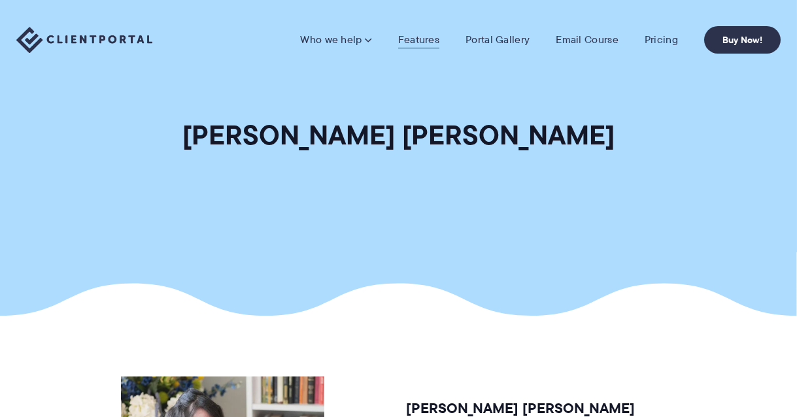
click at [418, 41] on link "Features" at bounding box center [418, 39] width 41 height 13
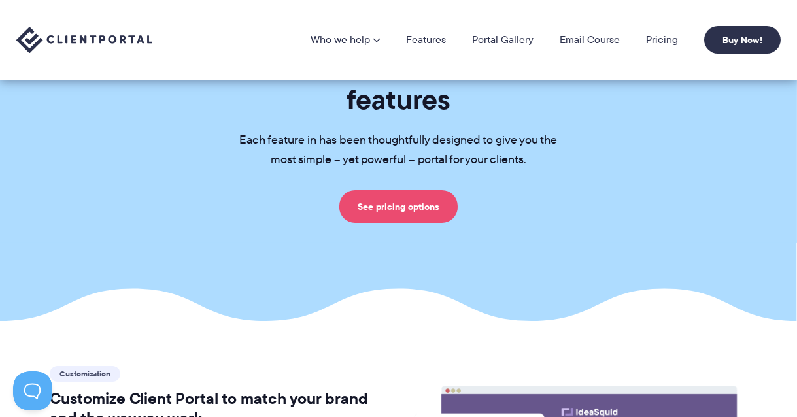
click at [424, 190] on link "See pricing options" at bounding box center [398, 206] width 118 height 33
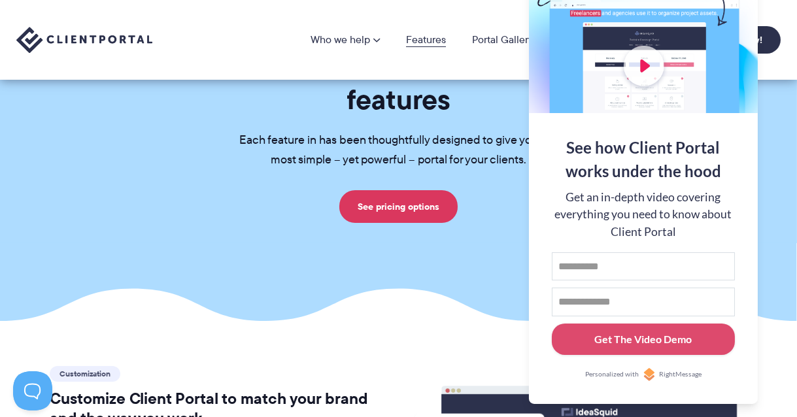
click at [417, 35] on link "Features" at bounding box center [426, 40] width 40 height 10
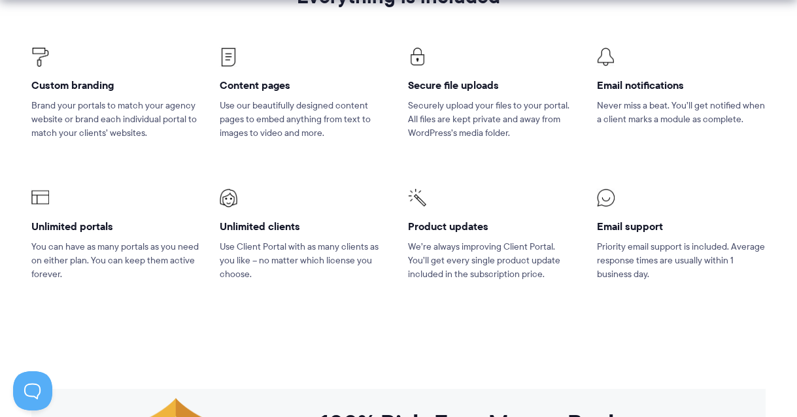
scroll to position [921, 0]
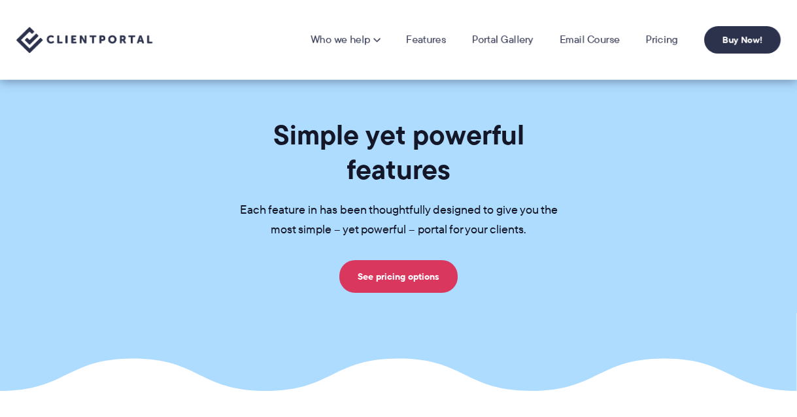
scroll to position [70, 0]
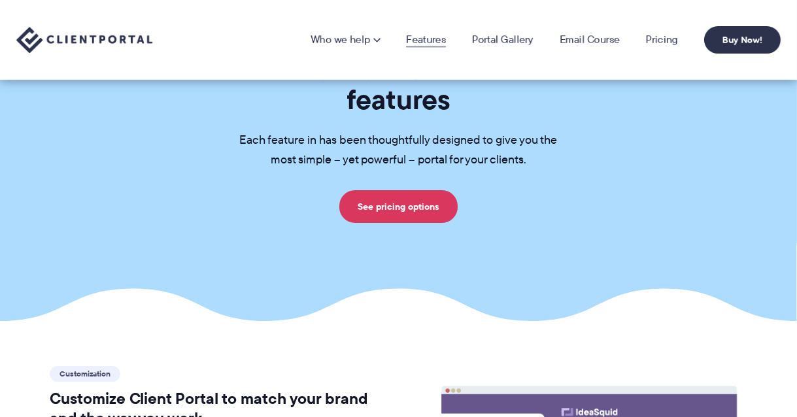
click at [422, 37] on link "Features" at bounding box center [426, 40] width 40 height 10
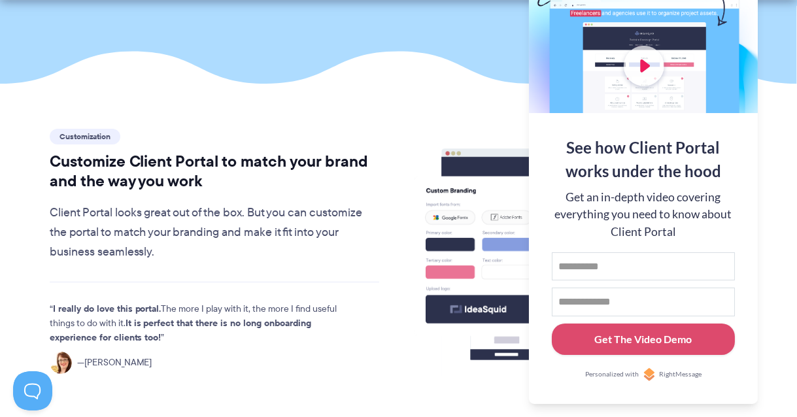
scroll to position [324, 0]
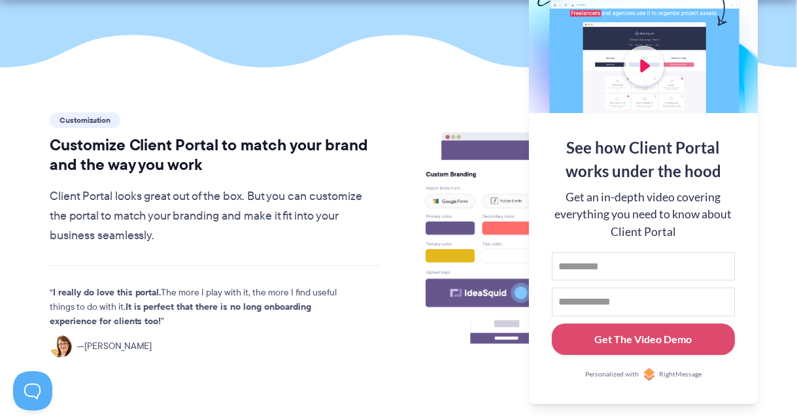
click at [720, 14] on div at bounding box center [643, 28] width 229 height 170
click at [782, 14] on button at bounding box center [781, 16] width 16 height 16
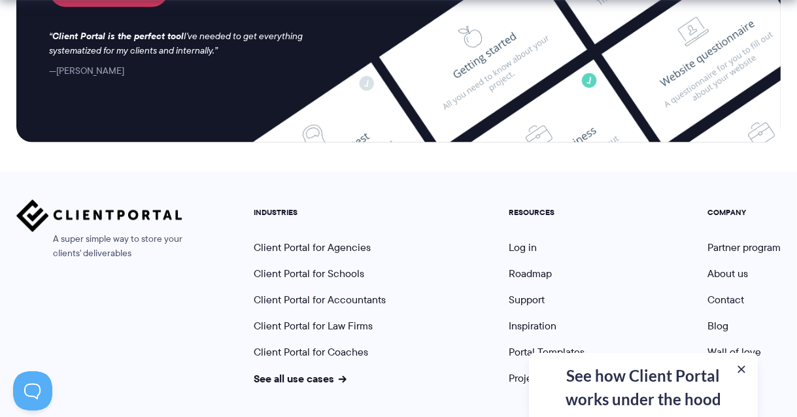
scroll to position [3603, 0]
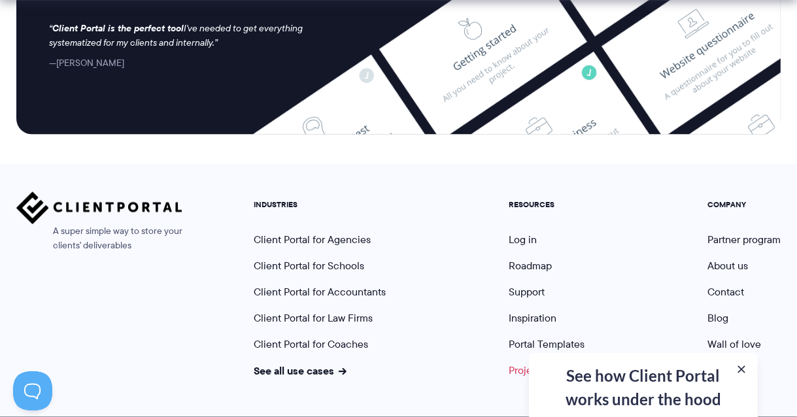
click at [534, 363] on link "Project Pack" at bounding box center [544, 370] width 71 height 15
click at [520, 337] on link "Portal Templates" at bounding box center [547, 344] width 76 height 15
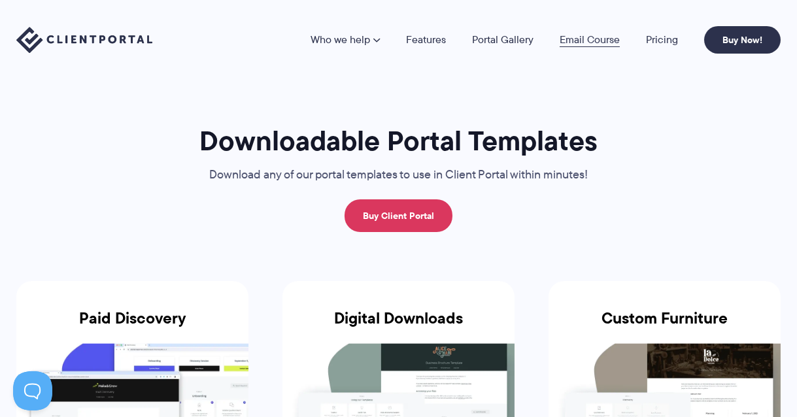
click at [591, 37] on link "Email Course" at bounding box center [590, 40] width 60 height 10
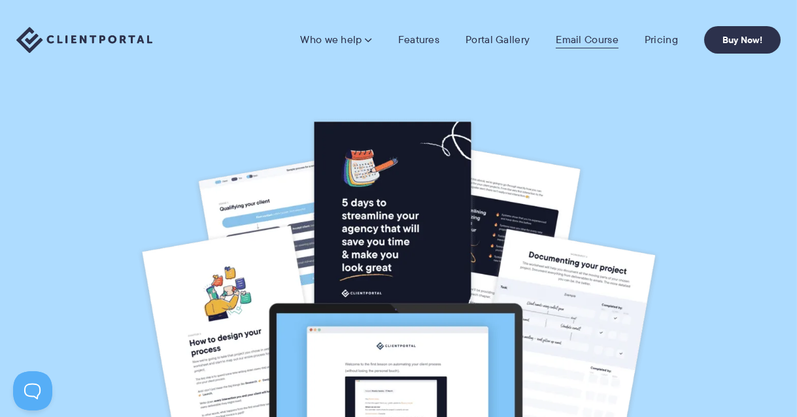
click at [582, 41] on link "Email Course" at bounding box center [587, 39] width 63 height 13
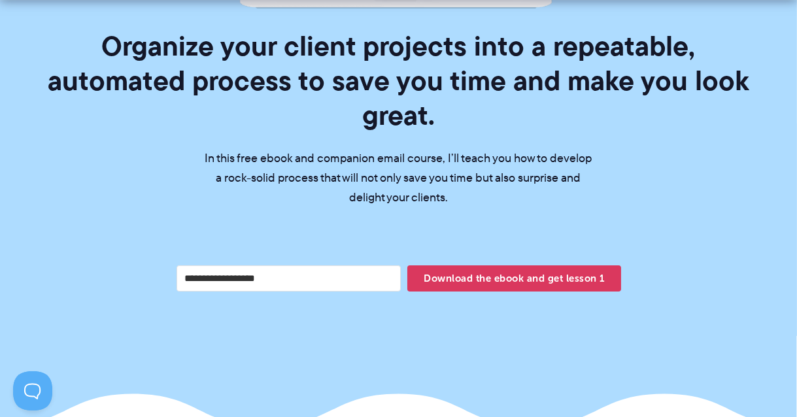
scroll to position [485, 0]
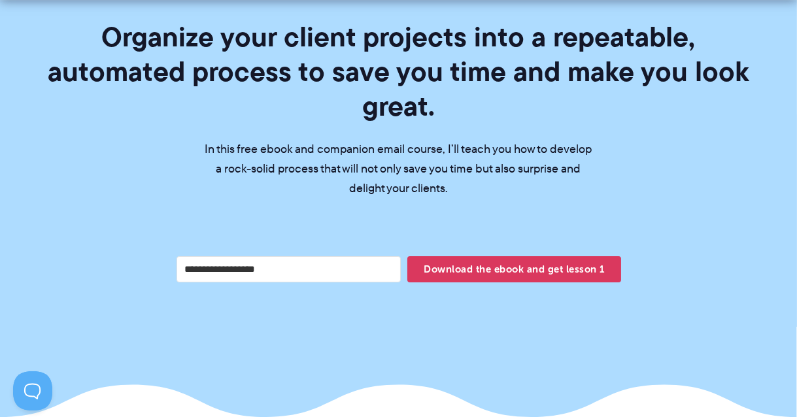
click at [346, 256] on input "Your email address" at bounding box center [288, 269] width 225 height 26
type input "**********"
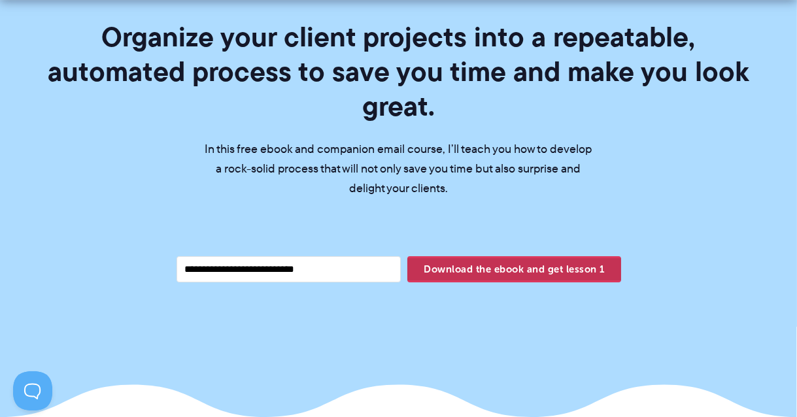
click at [499, 258] on span "Download the ebook and get lesson 1" at bounding box center [513, 269] width 213 height 22
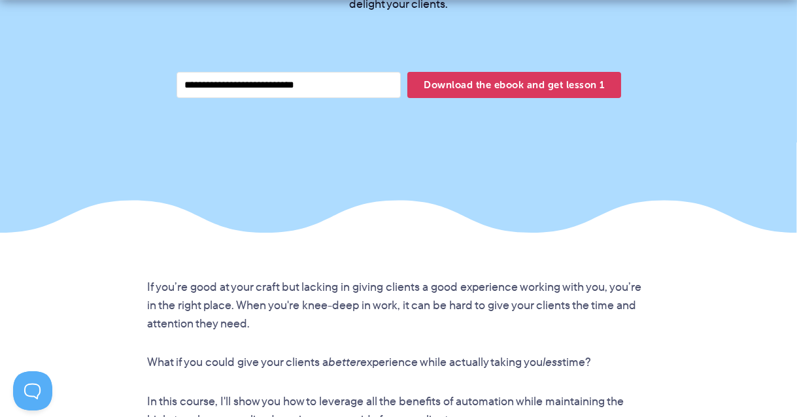
scroll to position [677, 0]
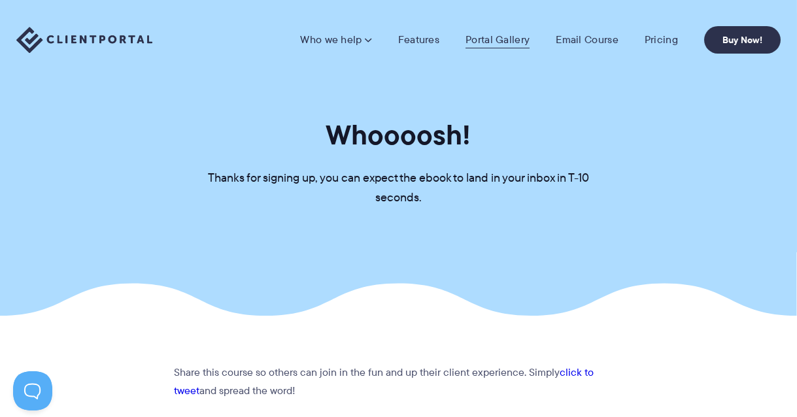
click at [514, 39] on link "Portal Gallery" at bounding box center [497, 39] width 64 height 13
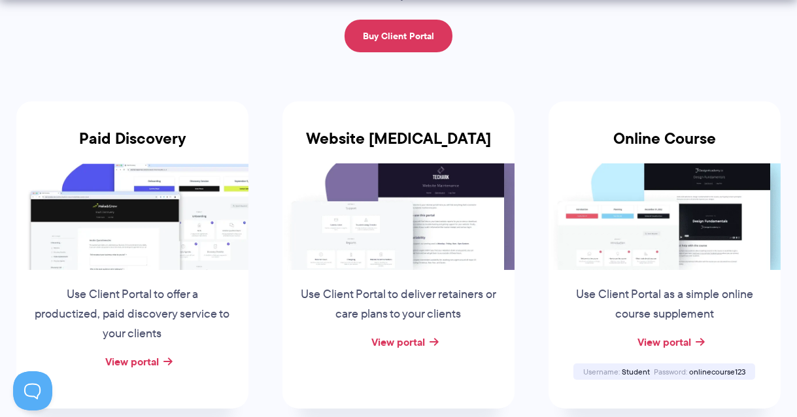
scroll to position [203, 0]
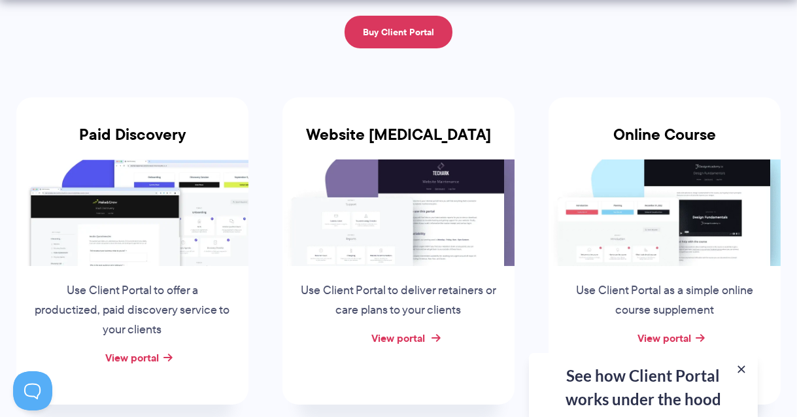
click at [422, 337] on link "View portal" at bounding box center [398, 338] width 54 height 16
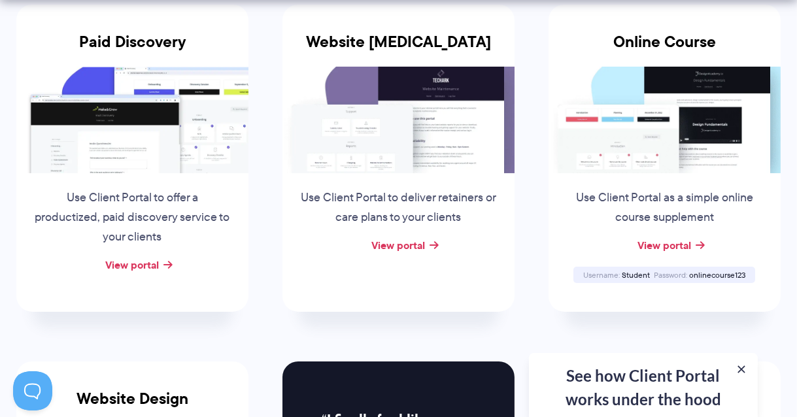
scroll to position [301, 0]
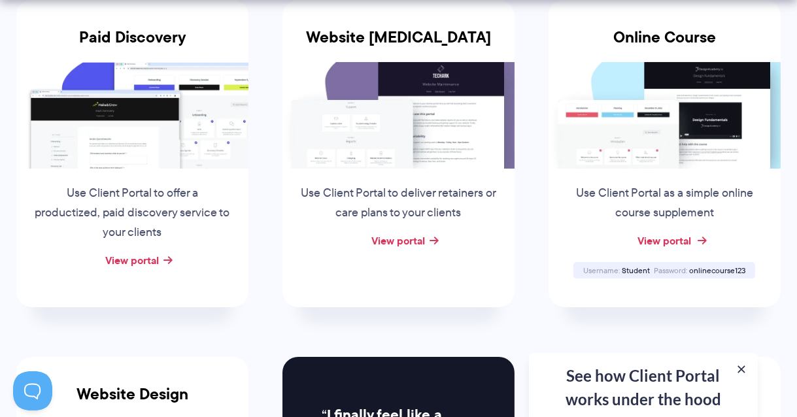
click at [659, 240] on link "View portal" at bounding box center [664, 241] width 54 height 16
drag, startPoint x: 622, startPoint y: 268, endPoint x: 650, endPoint y: 268, distance: 27.5
click at [650, 268] on div "Username Student" at bounding box center [616, 270] width 71 height 8
copy span "Student"
drag, startPoint x: 690, startPoint y: 269, endPoint x: 744, endPoint y: 269, distance: 53.6
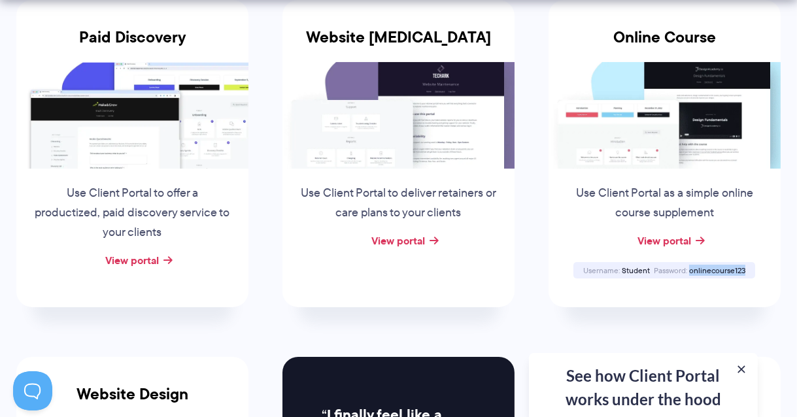
click at [744, 269] on span "onlinecourse123" at bounding box center [717, 270] width 56 height 11
copy span "onlinecourse123"
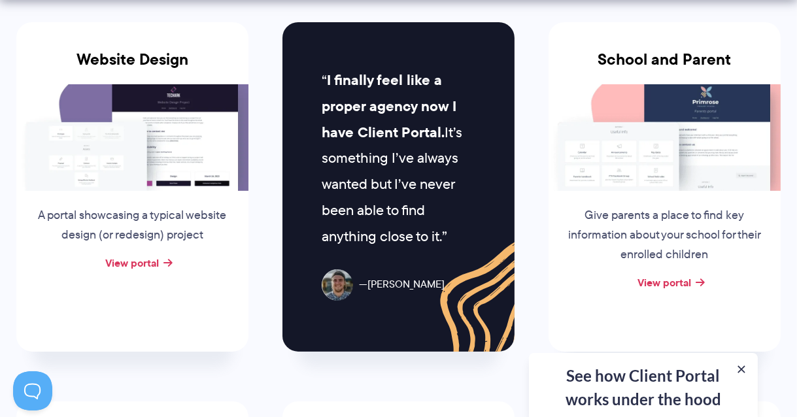
scroll to position [650, 0]
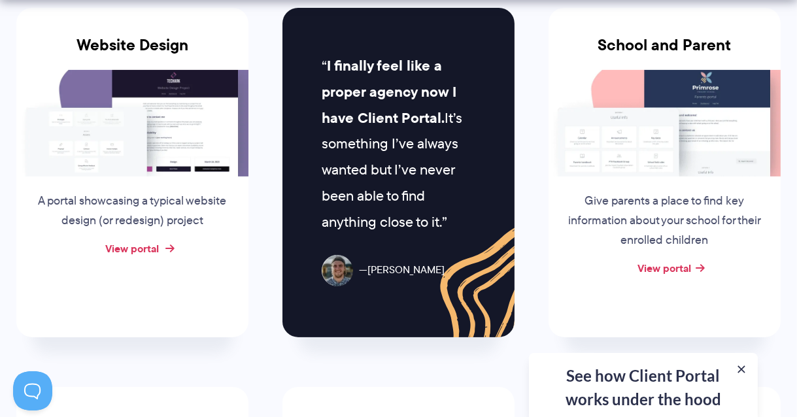
click at [143, 247] on link "View portal" at bounding box center [133, 249] width 54 height 16
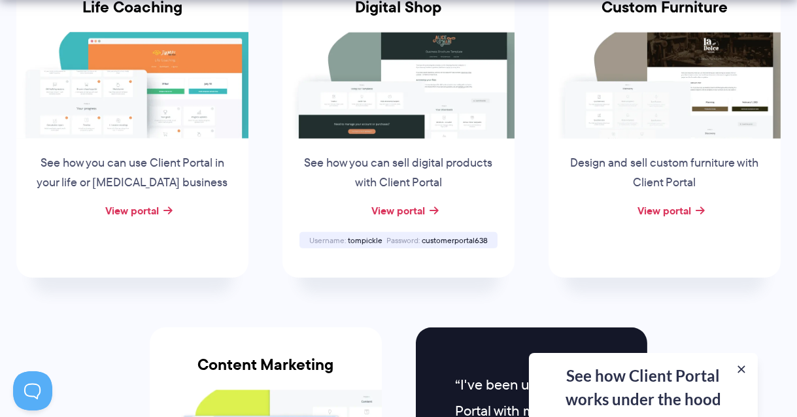
scroll to position [1070, 0]
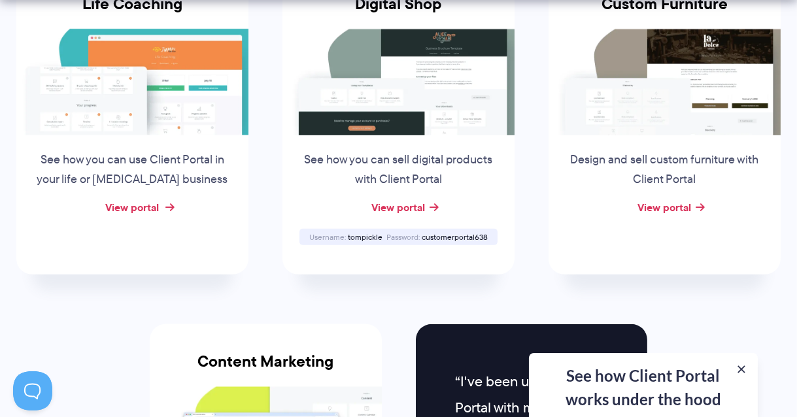
click at [153, 209] on link "View portal" at bounding box center [133, 207] width 54 height 16
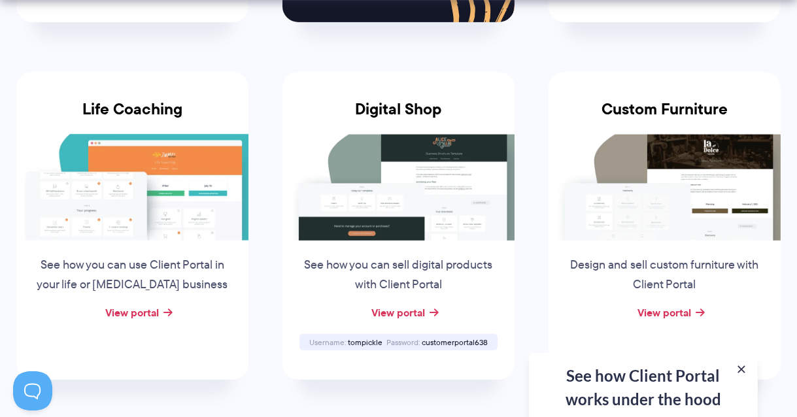
scroll to position [1005, 0]
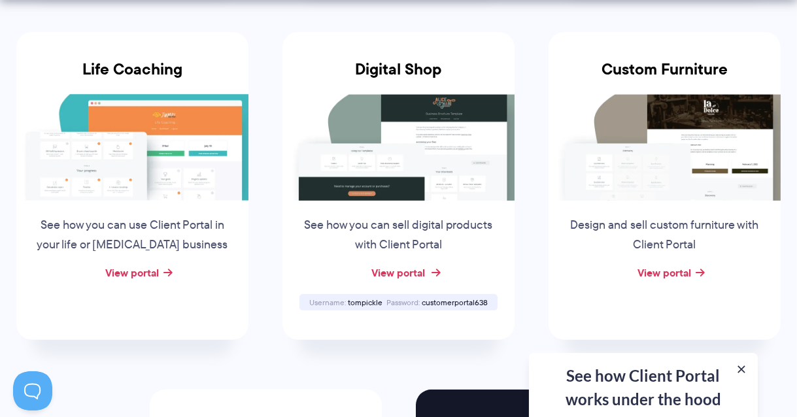
click at [425, 269] on link "View portal" at bounding box center [398, 273] width 54 height 16
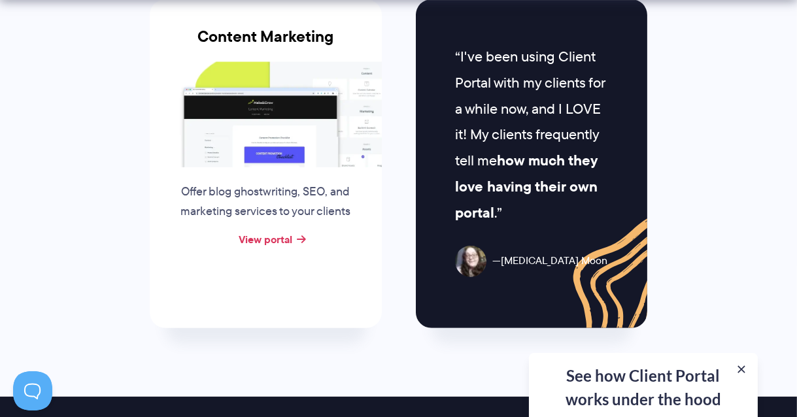
scroll to position [1397, 0]
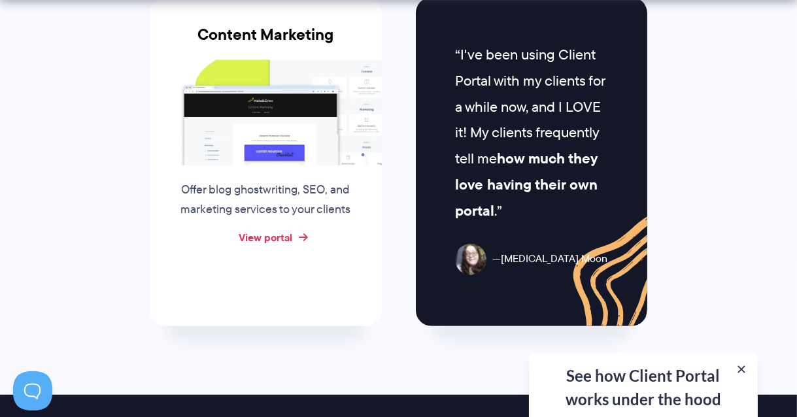
click at [273, 237] on link "View portal" at bounding box center [266, 237] width 54 height 16
click at [263, 235] on link "View portal" at bounding box center [266, 237] width 54 height 16
click at [263, 238] on link "View portal" at bounding box center [266, 237] width 54 height 16
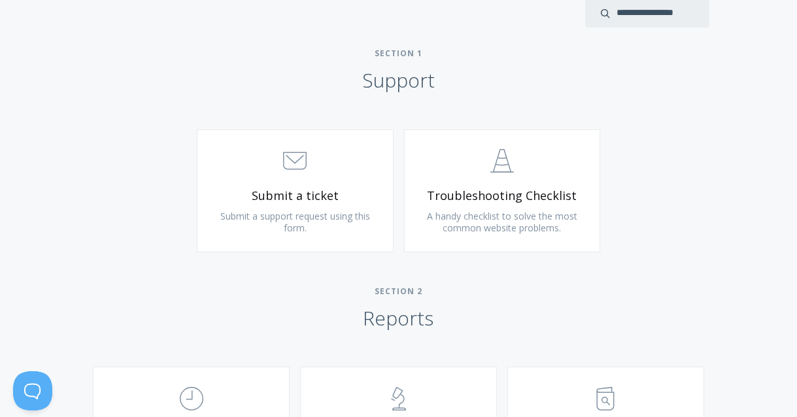
scroll to position [587, 0]
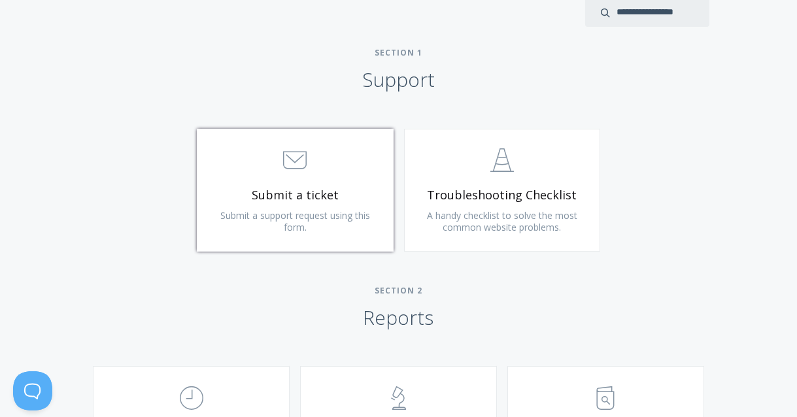
click at [277, 176] on span ".st0{fill:none;stroke:#000000;stroke-width:2;stroke-miterlimit:10;} 3. Communic…" at bounding box center [295, 161] width 156 height 40
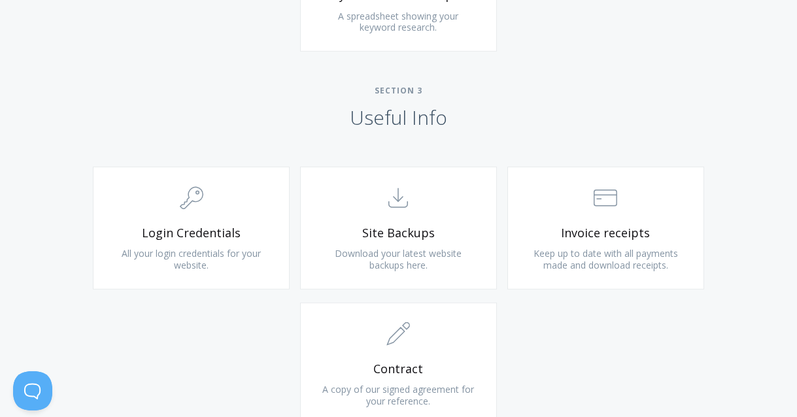
scroll to position [1167, 0]
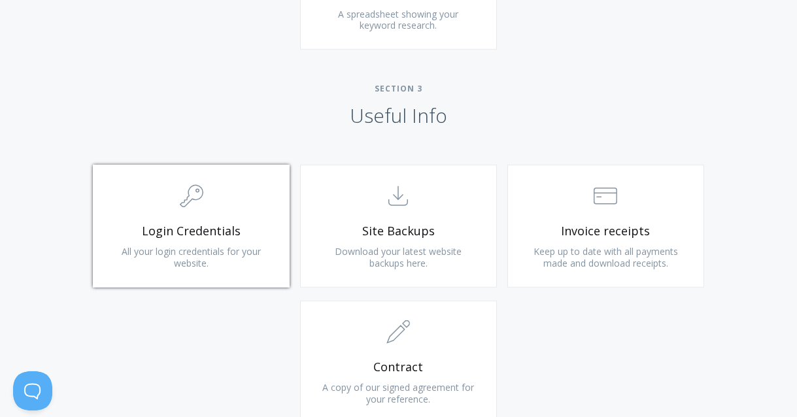
click at [222, 251] on span "All your login credentials for your website." at bounding box center [191, 257] width 139 height 24
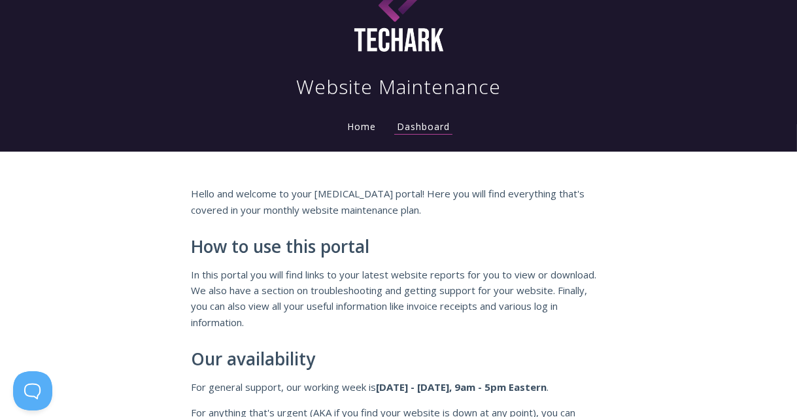
scroll to position [0, 0]
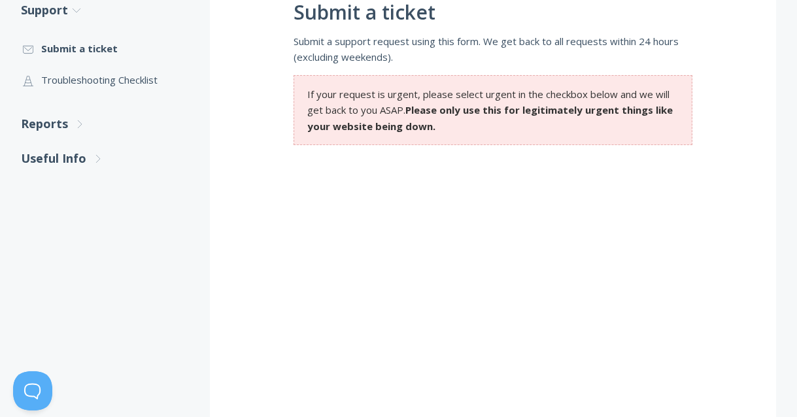
scroll to position [311, 0]
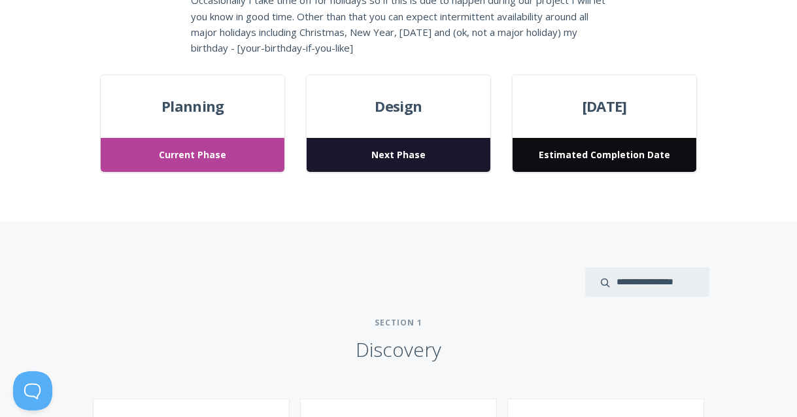
scroll to position [478, 0]
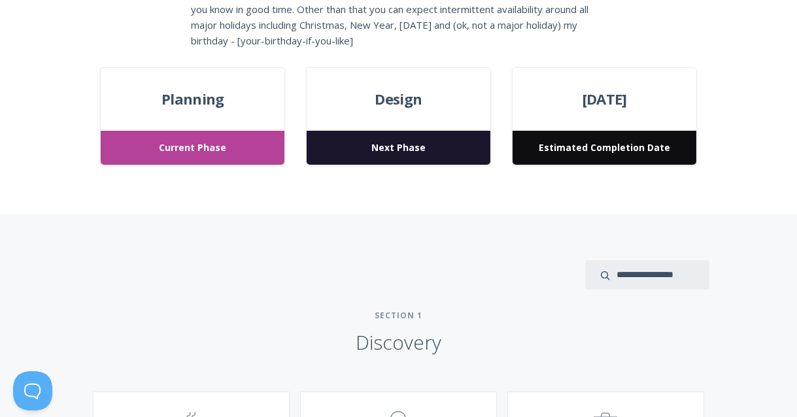
click at [230, 148] on span "Current Phase" at bounding box center [193, 148] width 184 height 35
click at [225, 120] on div "Planning Current Phase" at bounding box center [192, 116] width 185 height 99
click at [416, 90] on span "Design" at bounding box center [399, 100] width 184 height 24
click at [415, 148] on span "Next Phase" at bounding box center [399, 148] width 184 height 35
click at [543, 98] on span "[DATE]" at bounding box center [604, 100] width 184 height 24
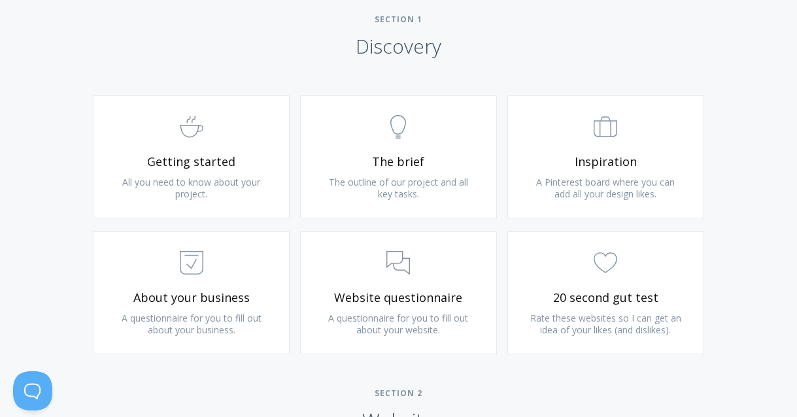
scroll to position [779, 0]
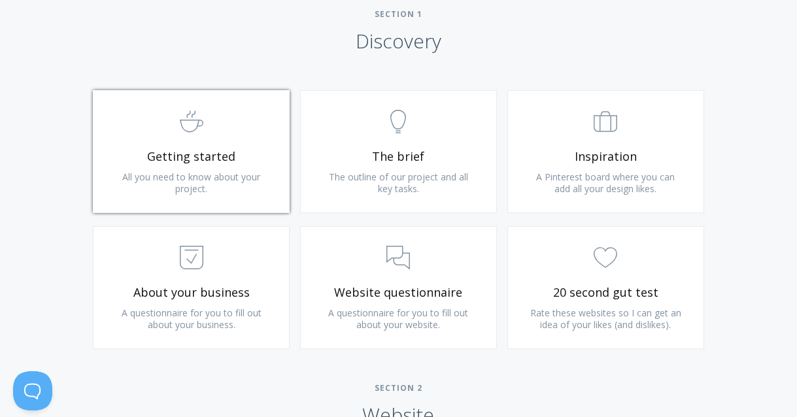
click at [214, 171] on span "All you need to know about your project." at bounding box center [191, 183] width 138 height 24
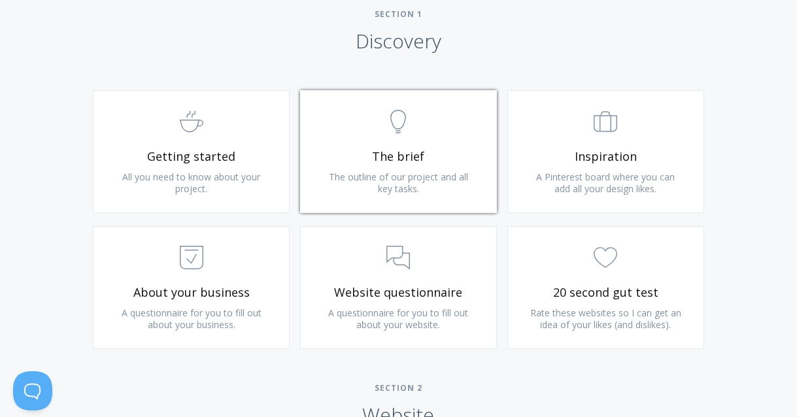
click at [418, 141] on span ".st0{fill:none;stroke:#000000;stroke-width:2;stroke-miterlimit:10;} Untitled-14" at bounding box center [398, 123] width 156 height 40
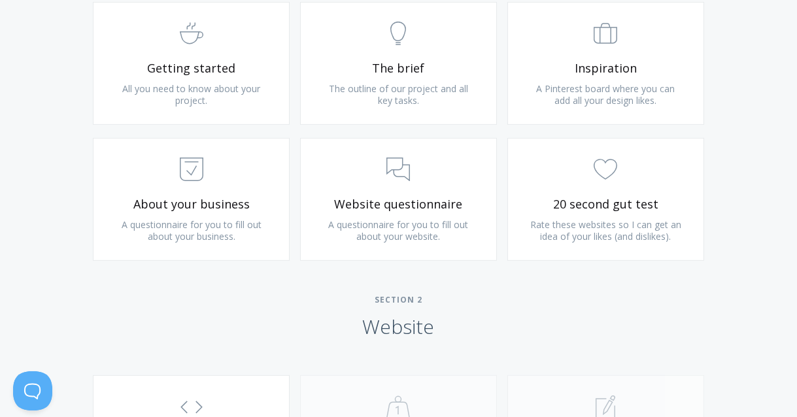
scroll to position [869, 0]
click at [442, 186] on span ".st0{fill:none;stroke:#000000;stroke-width:2;stroke-miterlimit:10;} 3. Communic…" at bounding box center [398, 169] width 156 height 40
click at [576, 195] on span "20 second gut test" at bounding box center [605, 202] width 156 height 15
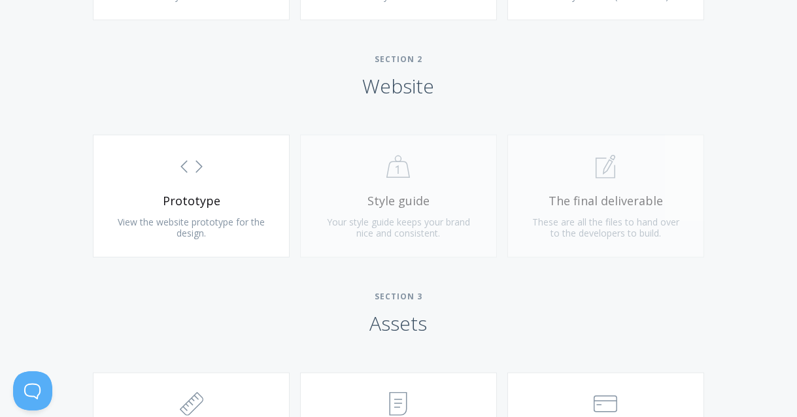
scroll to position [1120, 0]
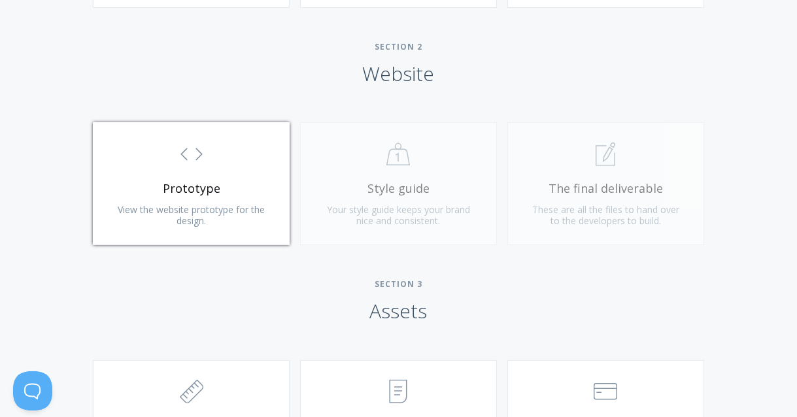
click at [171, 241] on link ".st0{fill:none;stroke:#000000;stroke-width:2;stroke-miterlimit:10;} Untitled-16…" at bounding box center [191, 183] width 197 height 123
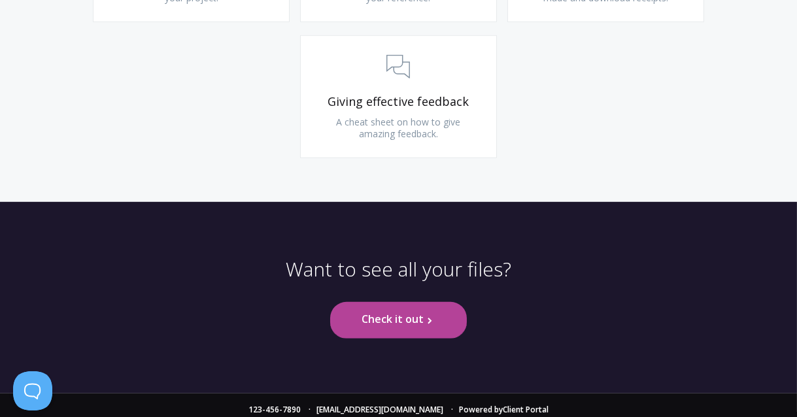
scroll to position [1590, 0]
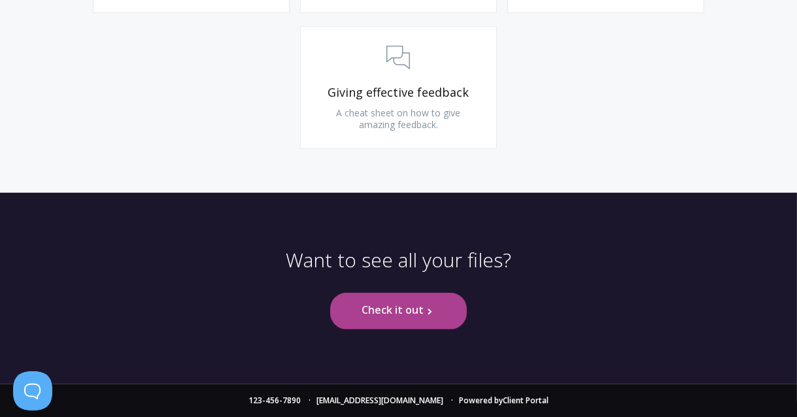
click at [360, 309] on link "Check it out .st0{fill:none;stroke:#000000;stroke-width:2;stroke-miterlimit:10;…" at bounding box center [398, 311] width 137 height 36
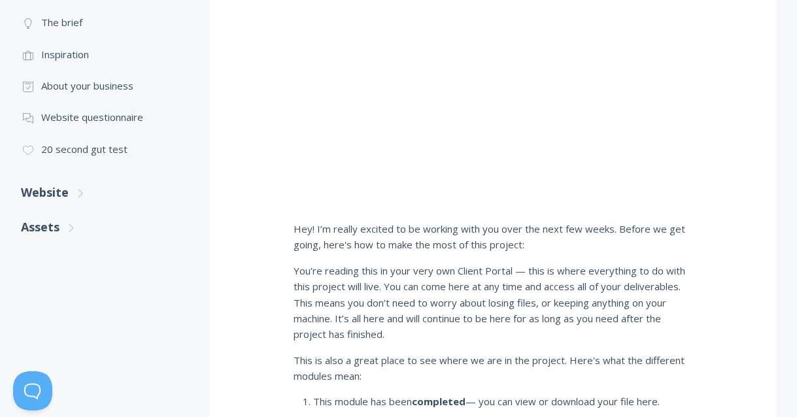
scroll to position [361, 0]
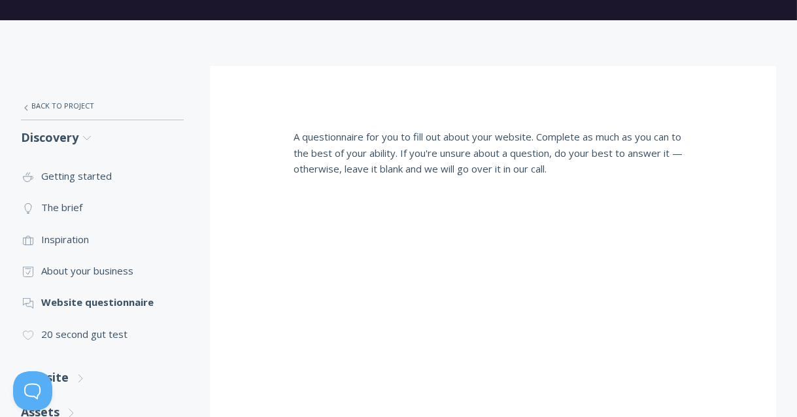
scroll to position [65, 0]
